Goal: Information Seeking & Learning: Learn about a topic

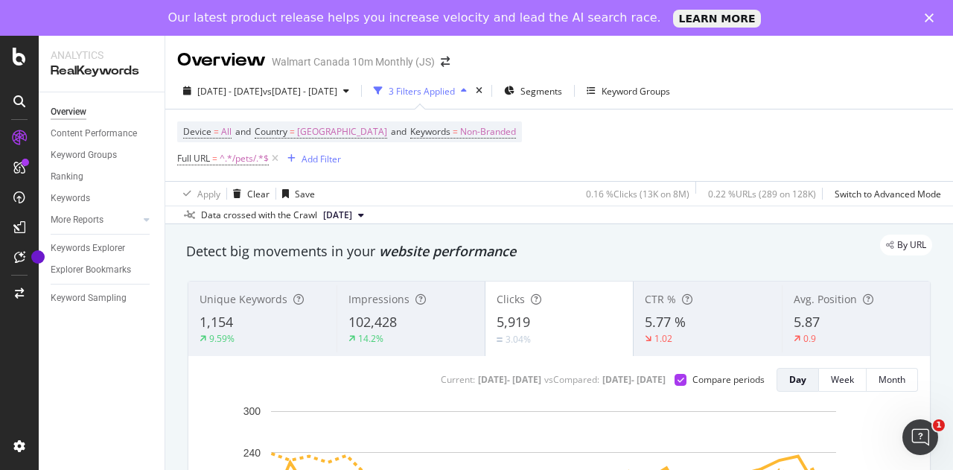
scroll to position [83, 0]
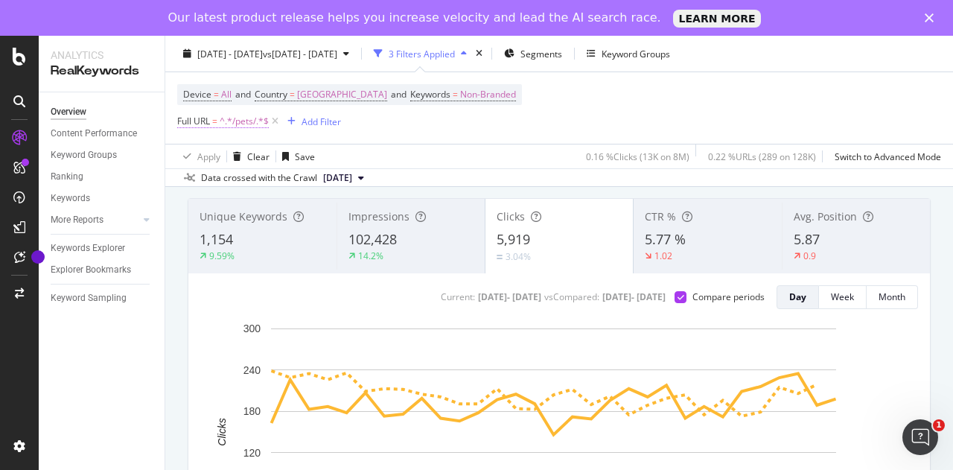
click at [215, 121] on span "=" at bounding box center [214, 121] width 5 height 13
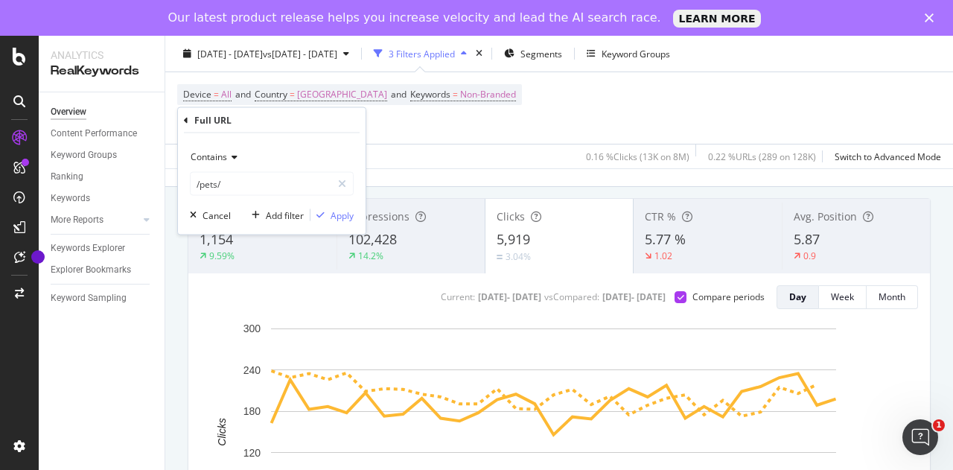
click at [190, 119] on div "Full URL" at bounding box center [272, 120] width 176 height 25
click at [186, 118] on icon at bounding box center [186, 119] width 4 height 9
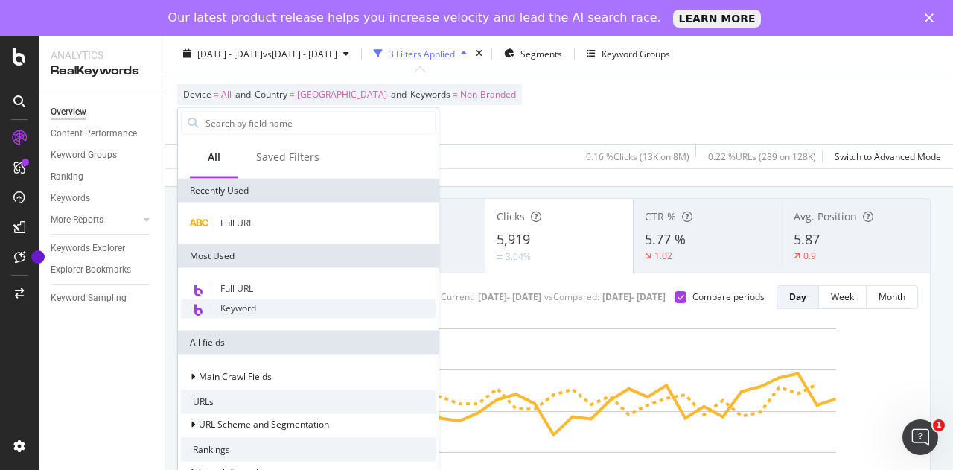
click at [254, 306] on span "Keyword" at bounding box center [238, 307] width 36 height 13
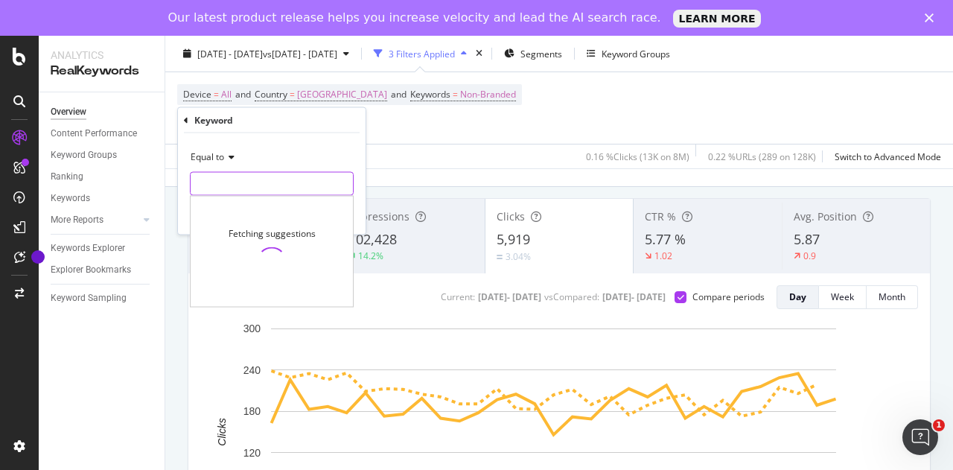
click at [223, 176] on input "text" at bounding box center [272, 184] width 162 height 24
paste input "large-dog-crate"
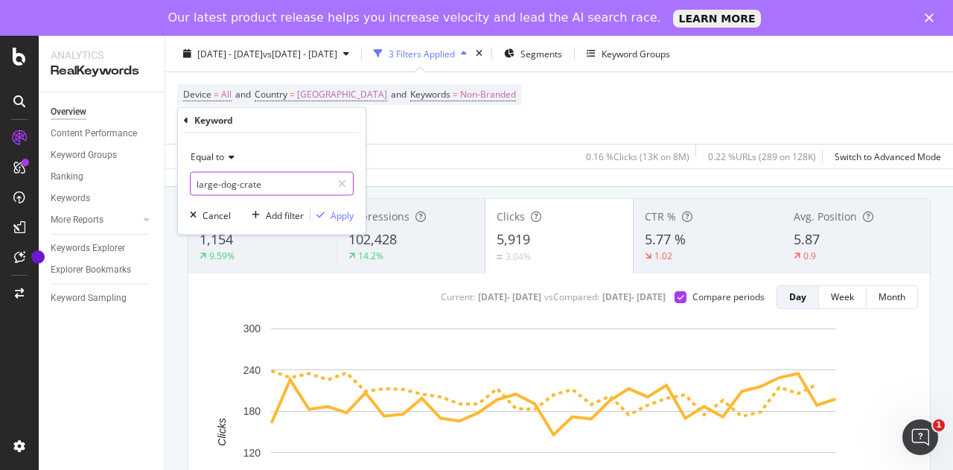
type input "large-dog-crate"
click at [225, 151] on div "Equal to" at bounding box center [272, 157] width 164 height 24
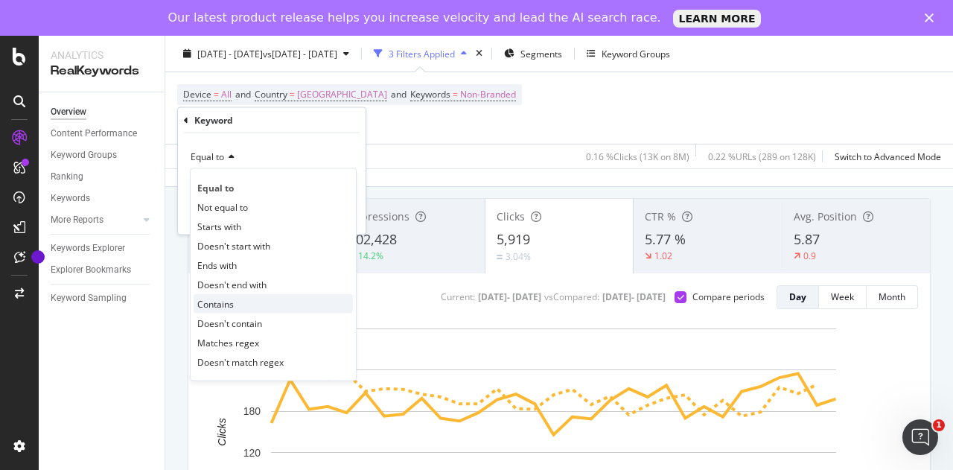
click at [217, 297] on span "Contains" at bounding box center [215, 303] width 36 height 13
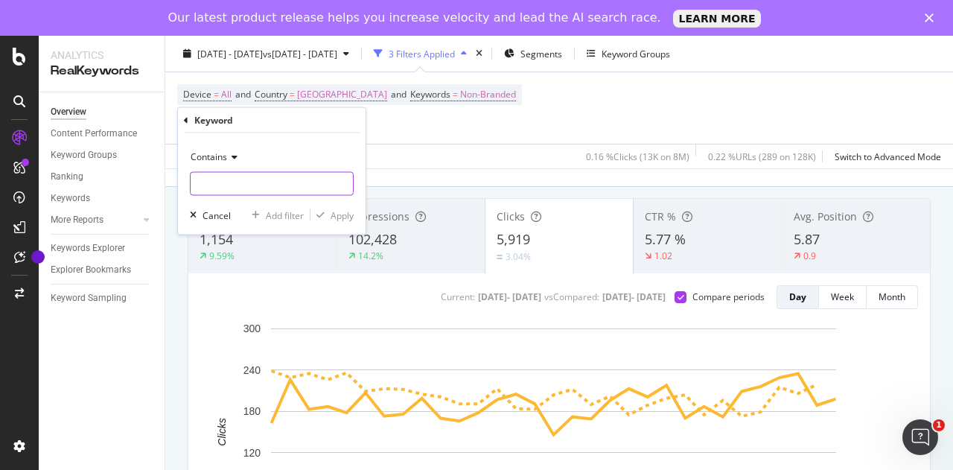
click at [261, 182] on input "text" at bounding box center [272, 184] width 162 height 24
paste input "large-dog-crate"
type input "large-dog-crate"
click at [345, 209] on div "Apply" at bounding box center [341, 214] width 23 height 13
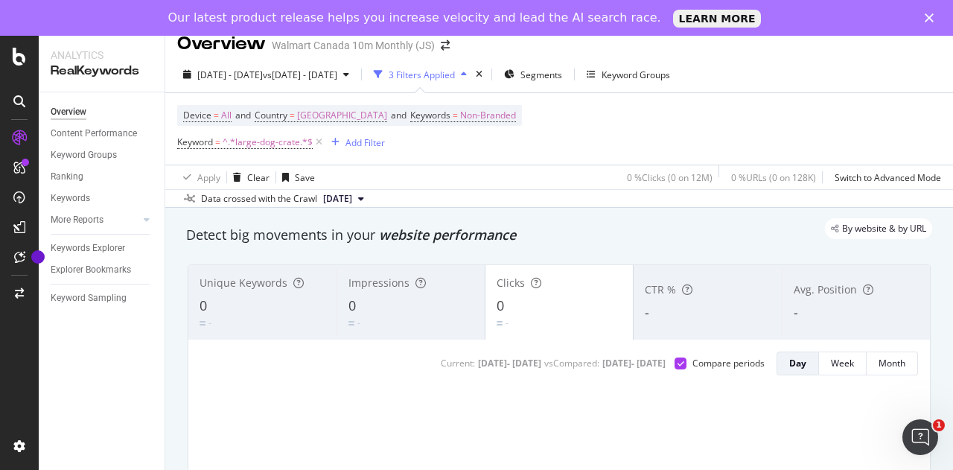
scroll to position [15, 0]
click at [281, 142] on span "^.*large-dog-crate.*$" at bounding box center [268, 143] width 90 height 21
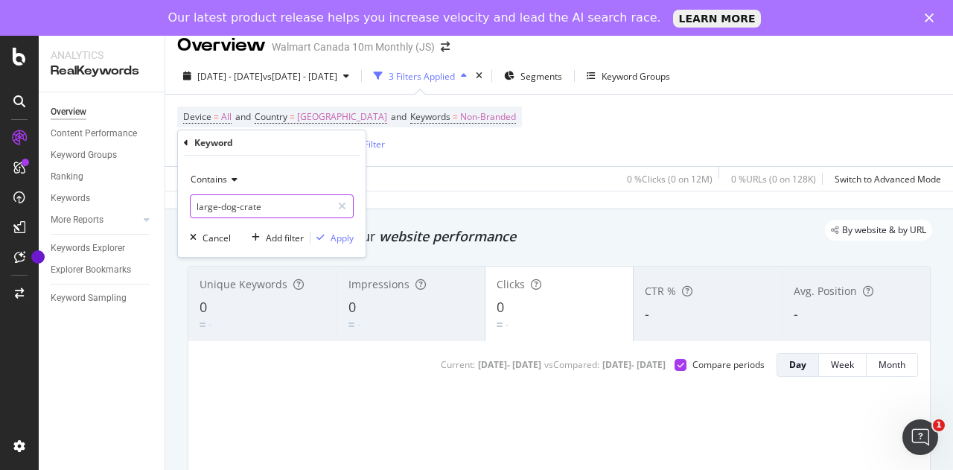
click at [277, 200] on input "large-dog-crate" at bounding box center [261, 206] width 141 height 24
click at [220, 178] on span "Contains" at bounding box center [209, 179] width 36 height 13
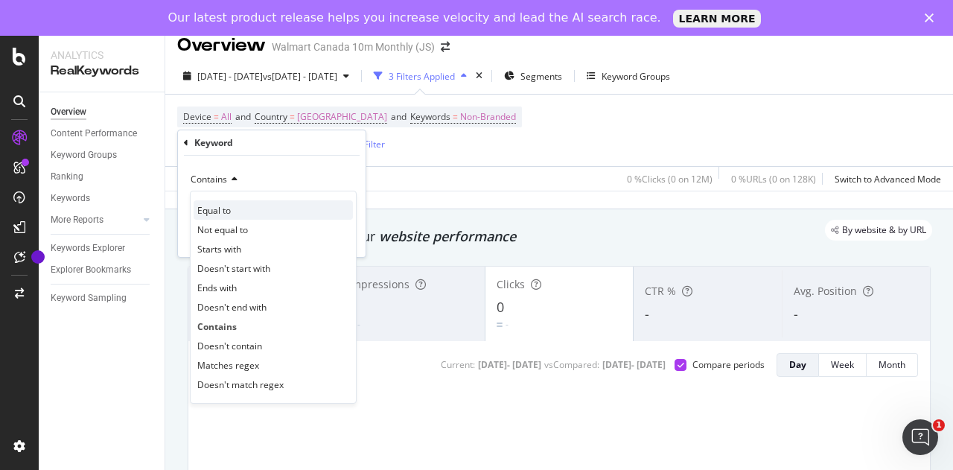
click at [242, 207] on div "Equal to" at bounding box center [273, 209] width 159 height 19
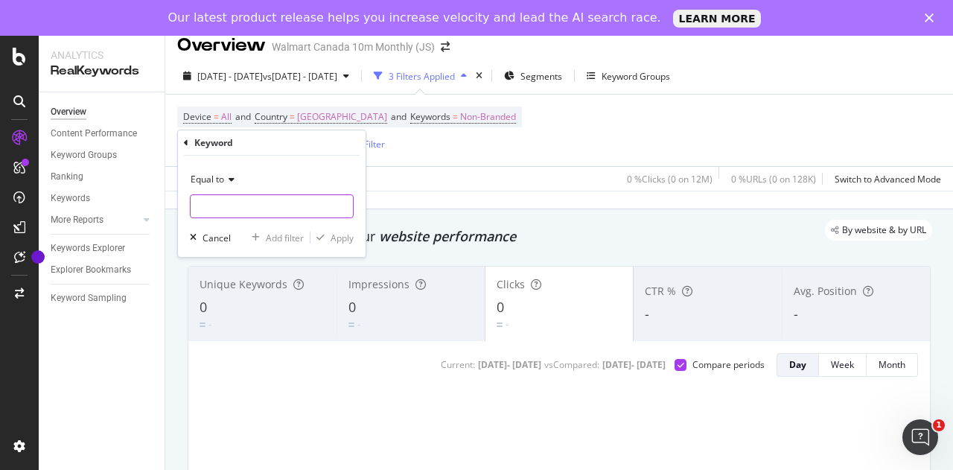
click at [253, 207] on input "text" at bounding box center [272, 206] width 162 height 24
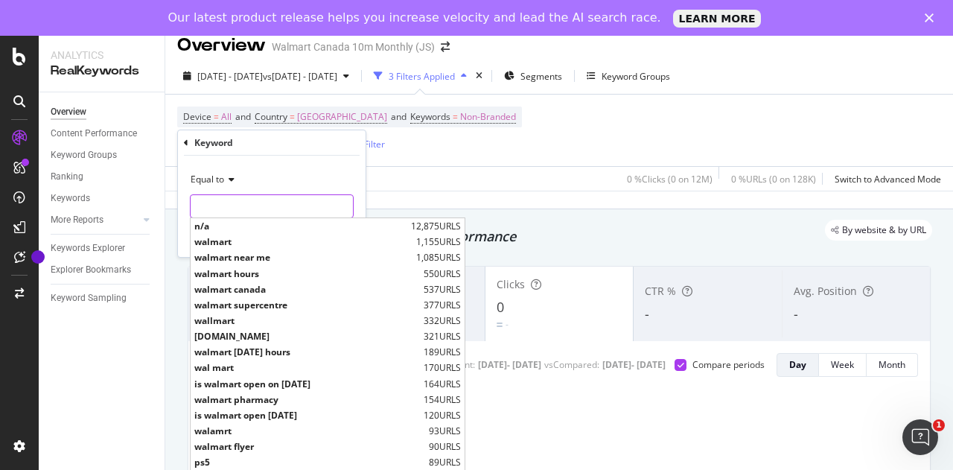
paste input "large-dog-crate"
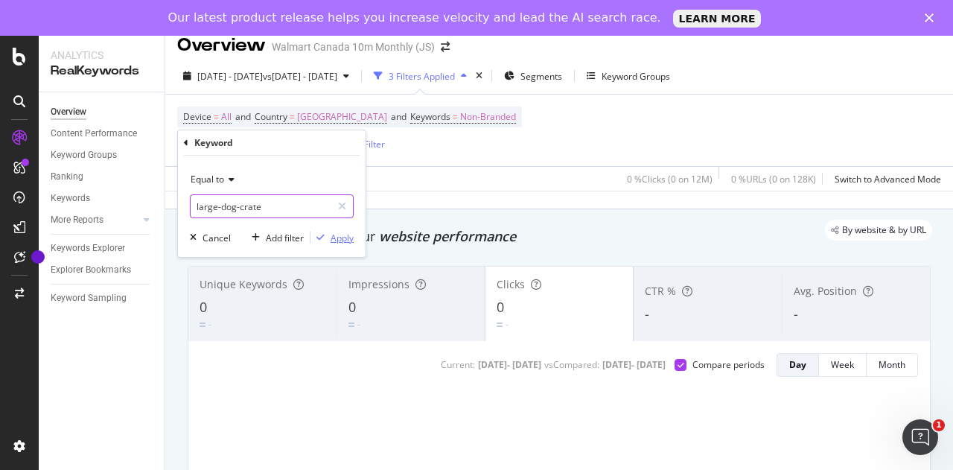
type input "large-dog-crate"
click at [333, 234] on div "Apply" at bounding box center [341, 237] width 23 height 13
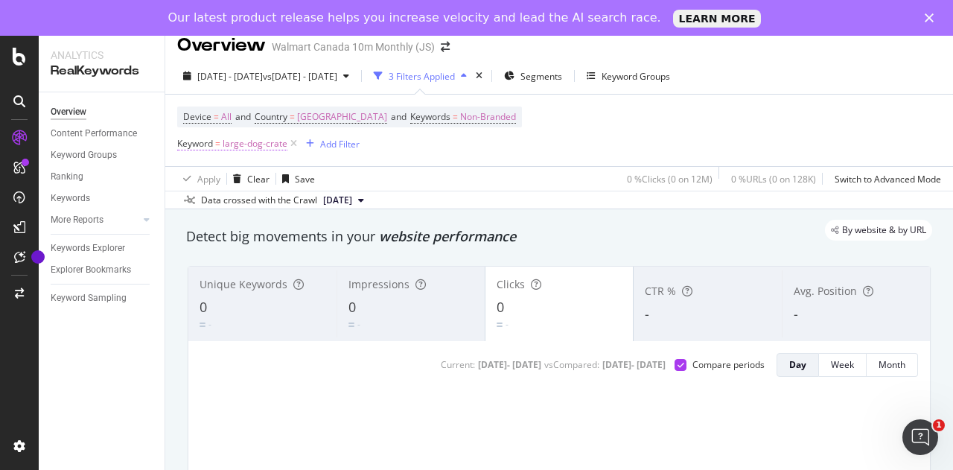
click at [202, 147] on span "Keyword" at bounding box center [195, 143] width 36 height 13
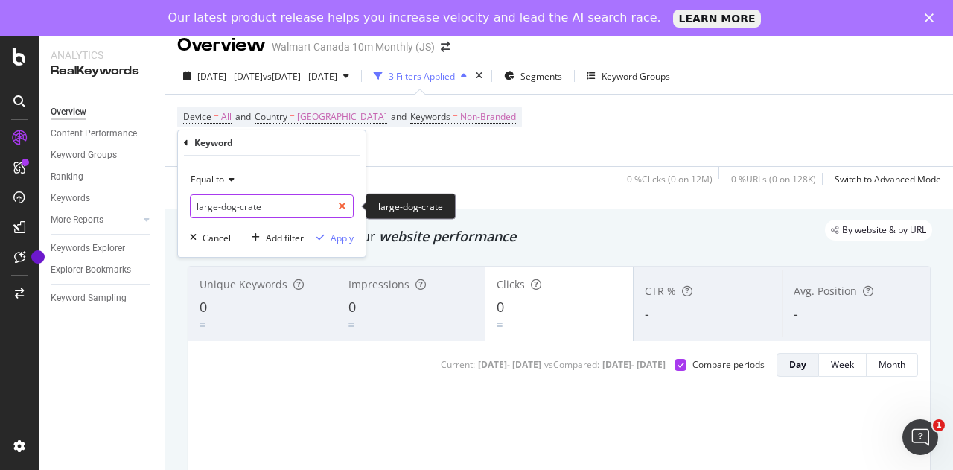
click at [345, 208] on icon at bounding box center [342, 206] width 8 height 10
click at [187, 142] on icon at bounding box center [186, 142] width 4 height 9
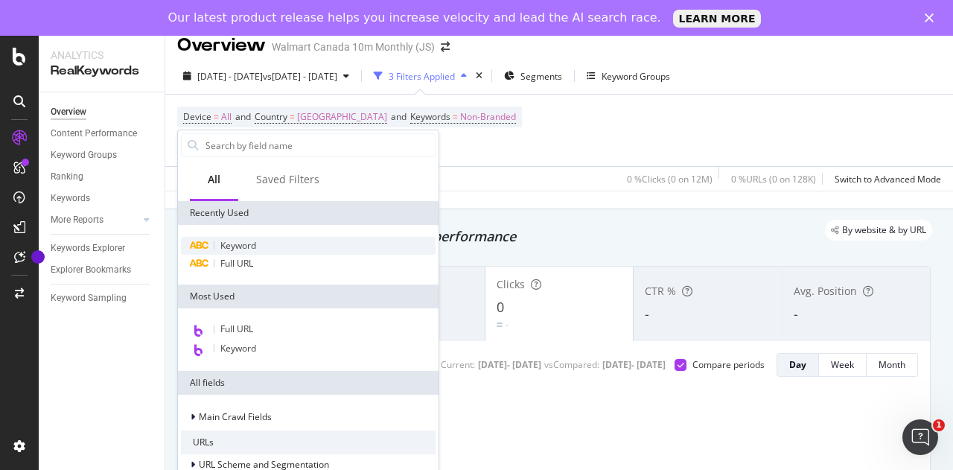
click at [222, 240] on span "Keyword" at bounding box center [238, 245] width 36 height 13
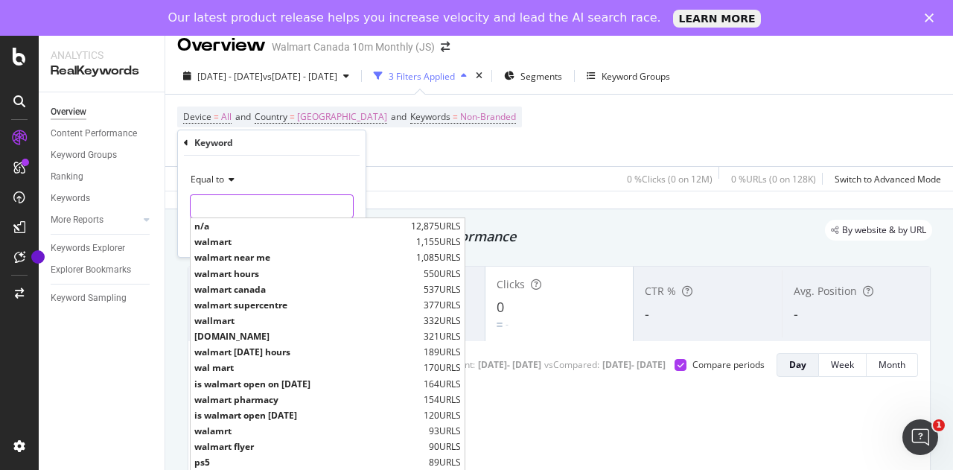
click at [263, 205] on input "text" at bounding box center [272, 206] width 162 height 24
paste input "large-dog-crate"
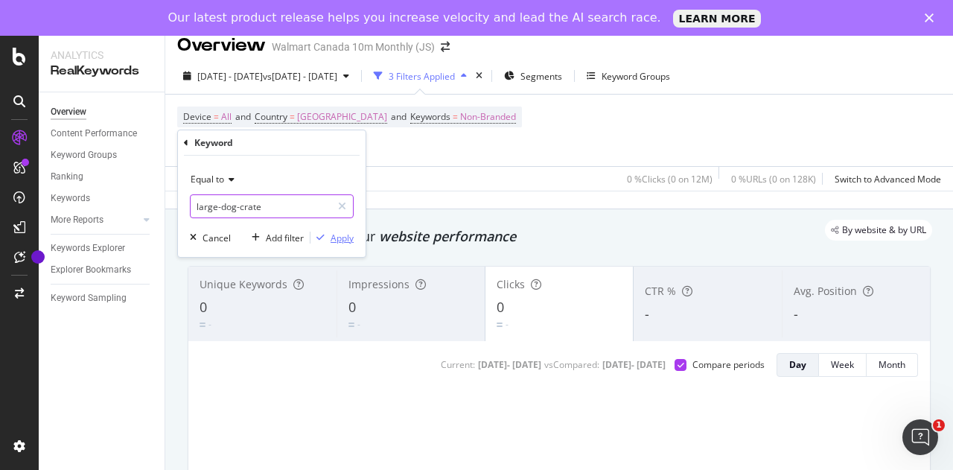
type input "large-dog-crate"
click at [333, 233] on div "Apply" at bounding box center [341, 237] width 23 height 13
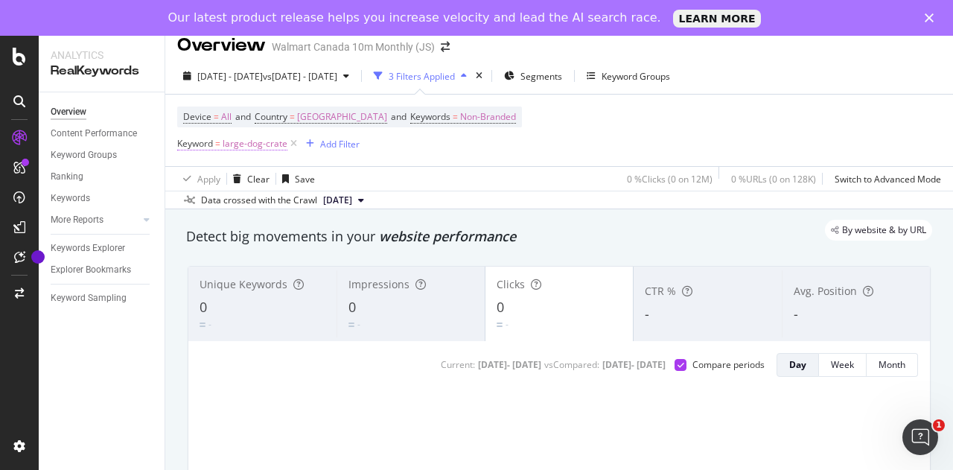
click at [235, 144] on span "large-dog-crate" at bounding box center [255, 143] width 65 height 21
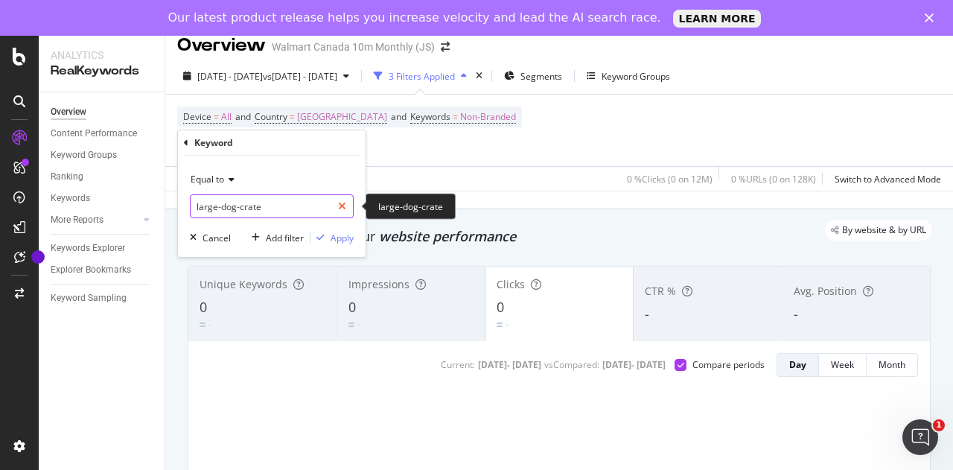
click at [339, 210] on icon at bounding box center [342, 206] width 8 height 10
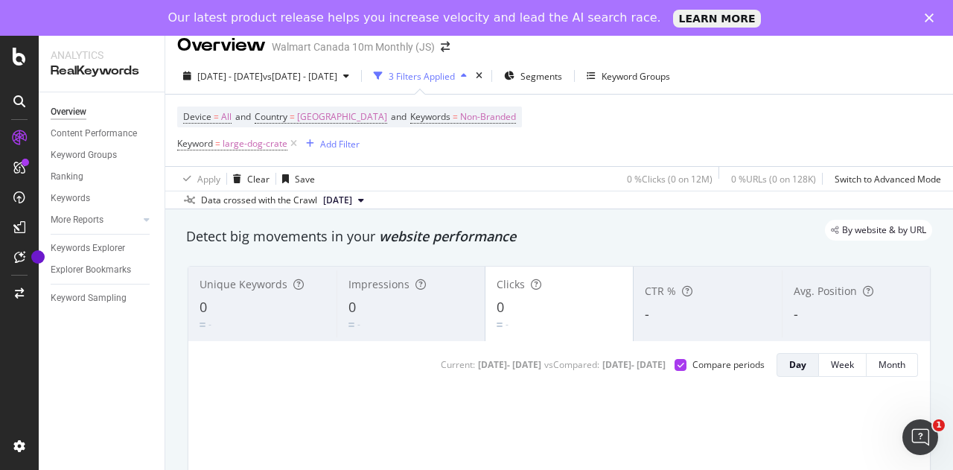
click at [542, 138] on div "Device = All and Country = Canada and Keywords = Non-Branded Keyword = large-do…" at bounding box center [559, 130] width 764 height 71
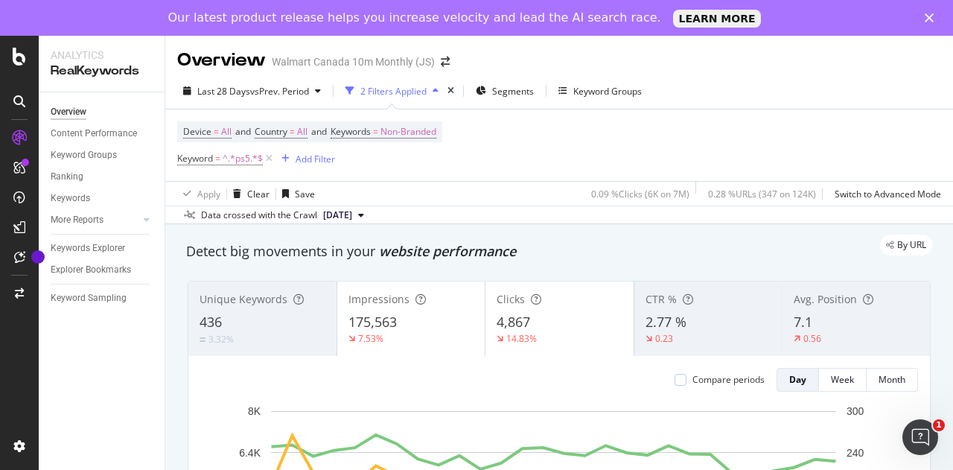
click at [470, 249] on div "By URL" at bounding box center [551, 244] width 761 height 21
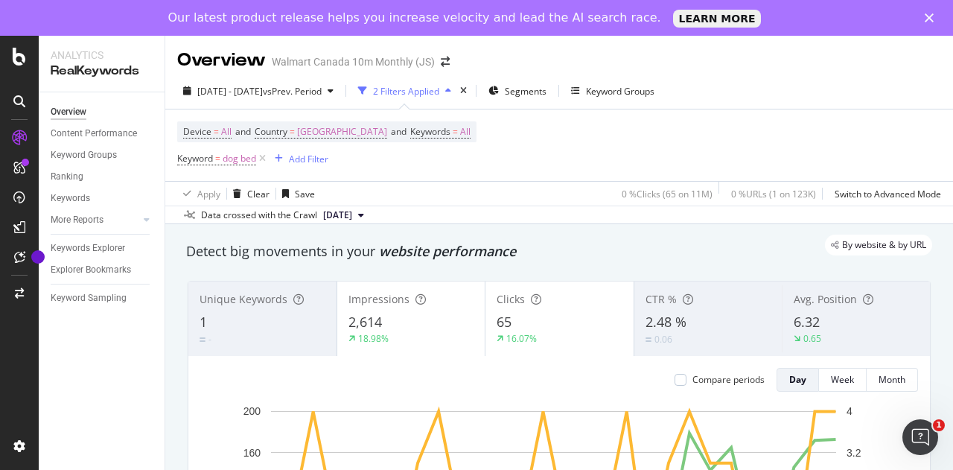
click at [552, 242] on div "By website & by URL" at bounding box center [551, 244] width 761 height 21
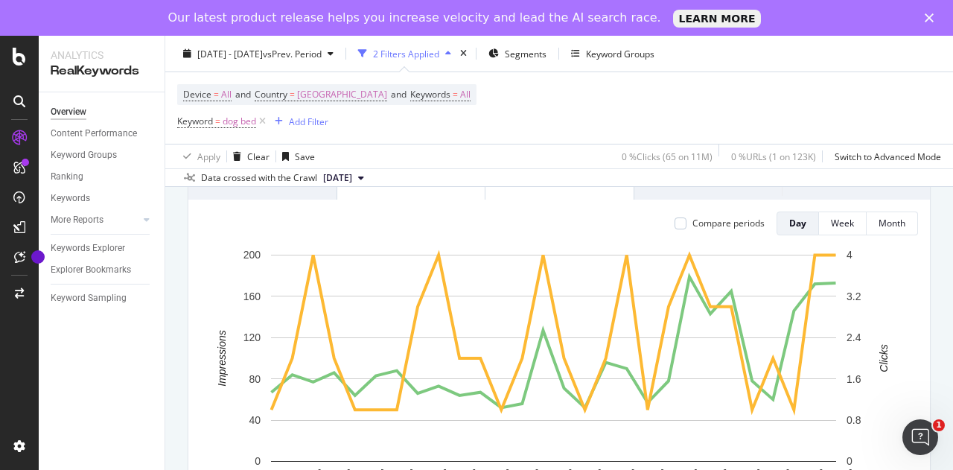
scroll to position [156, 0]
drag, startPoint x: 408, startPoint y: 0, endPoint x: 454, endPoint y: 130, distance: 137.5
click at [454, 130] on div "Device = All and Country = Canada and Keywords = All Keyword = dog bed Add Filt…" at bounding box center [559, 107] width 764 height 71
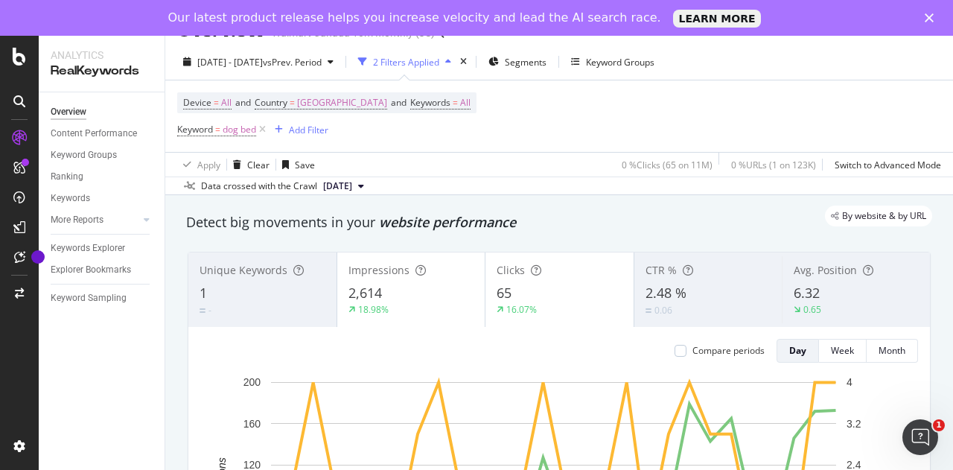
scroll to position [0, 0]
